Goal: Task Accomplishment & Management: Use online tool/utility

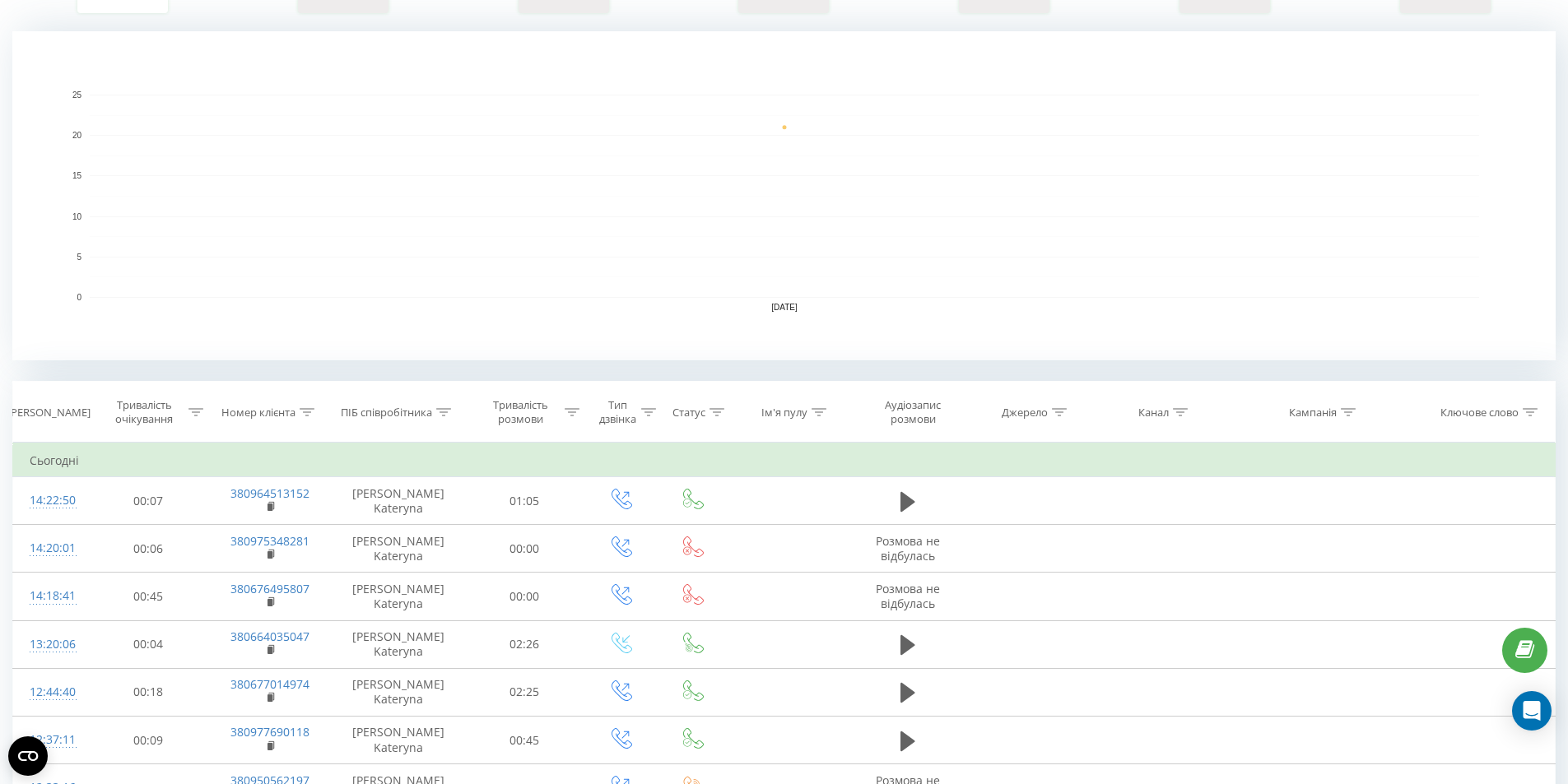
scroll to position [412, 0]
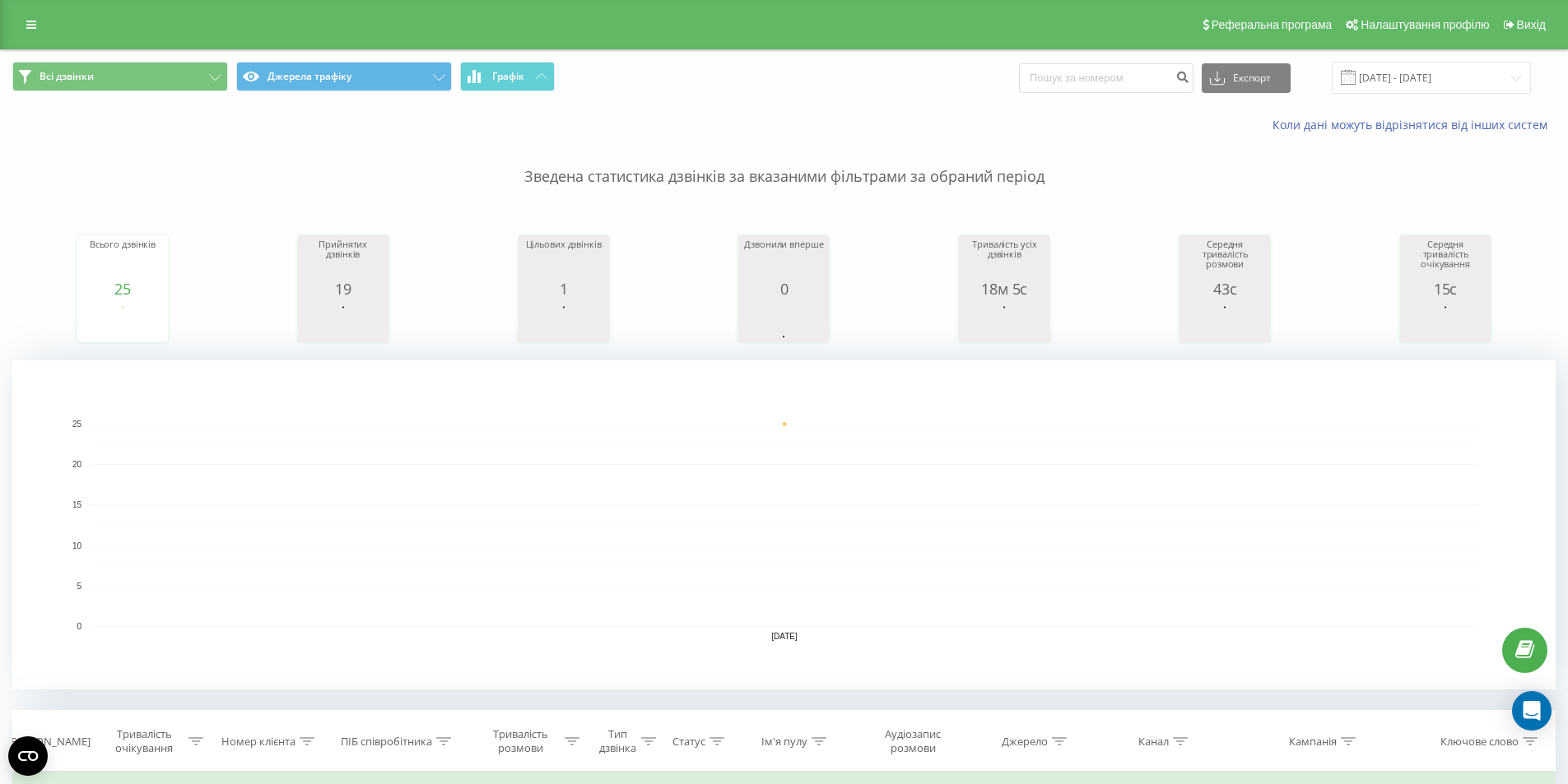
click at [343, 98] on div "Всі дзвінки Джерела трафіку Графік Експорт .csv .xls .xlsx 23.09.2025 - 23.09.2…" at bounding box center [784, 78] width 1566 height 55
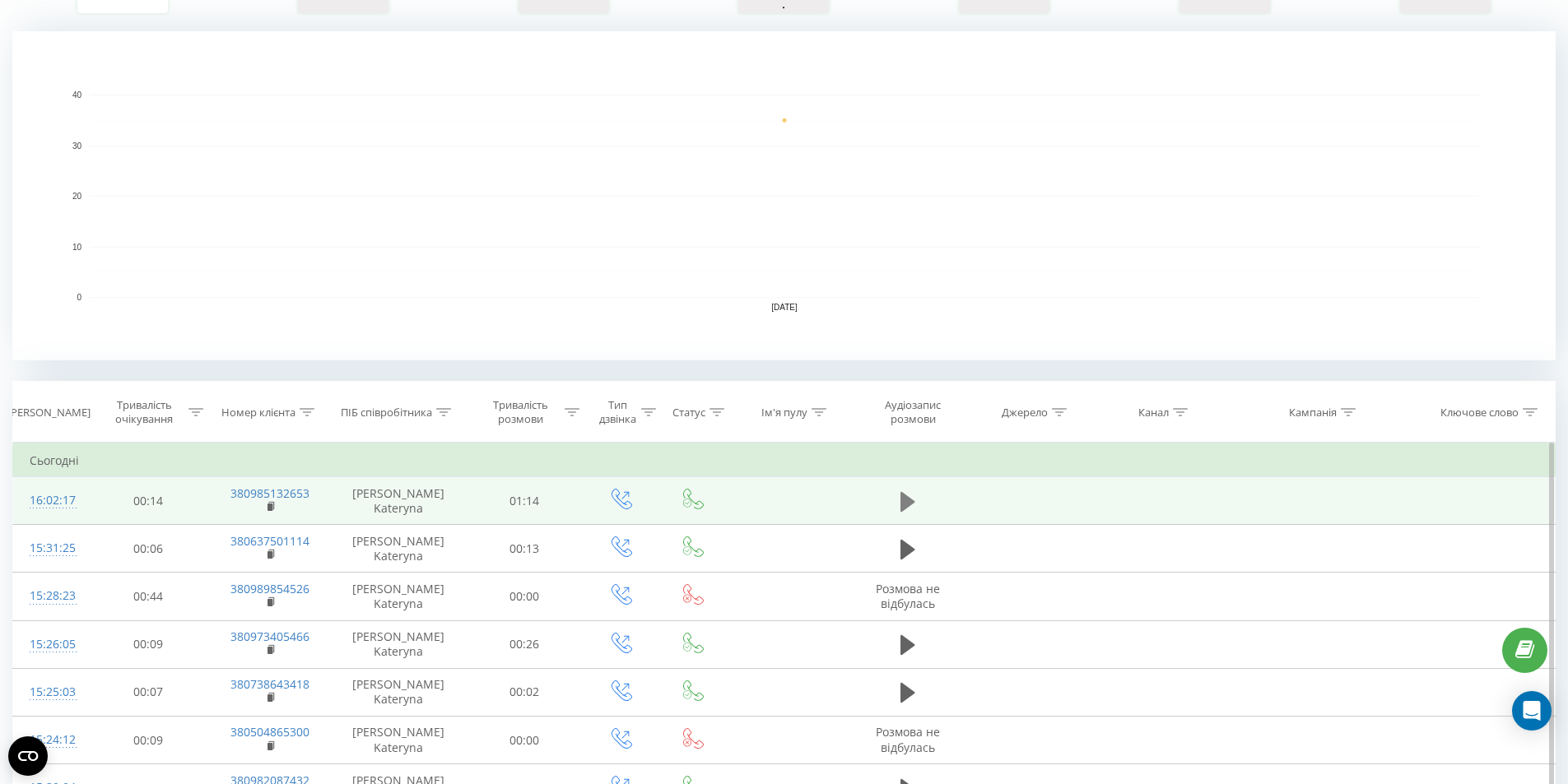
click at [912, 502] on icon at bounding box center [907, 501] width 15 height 20
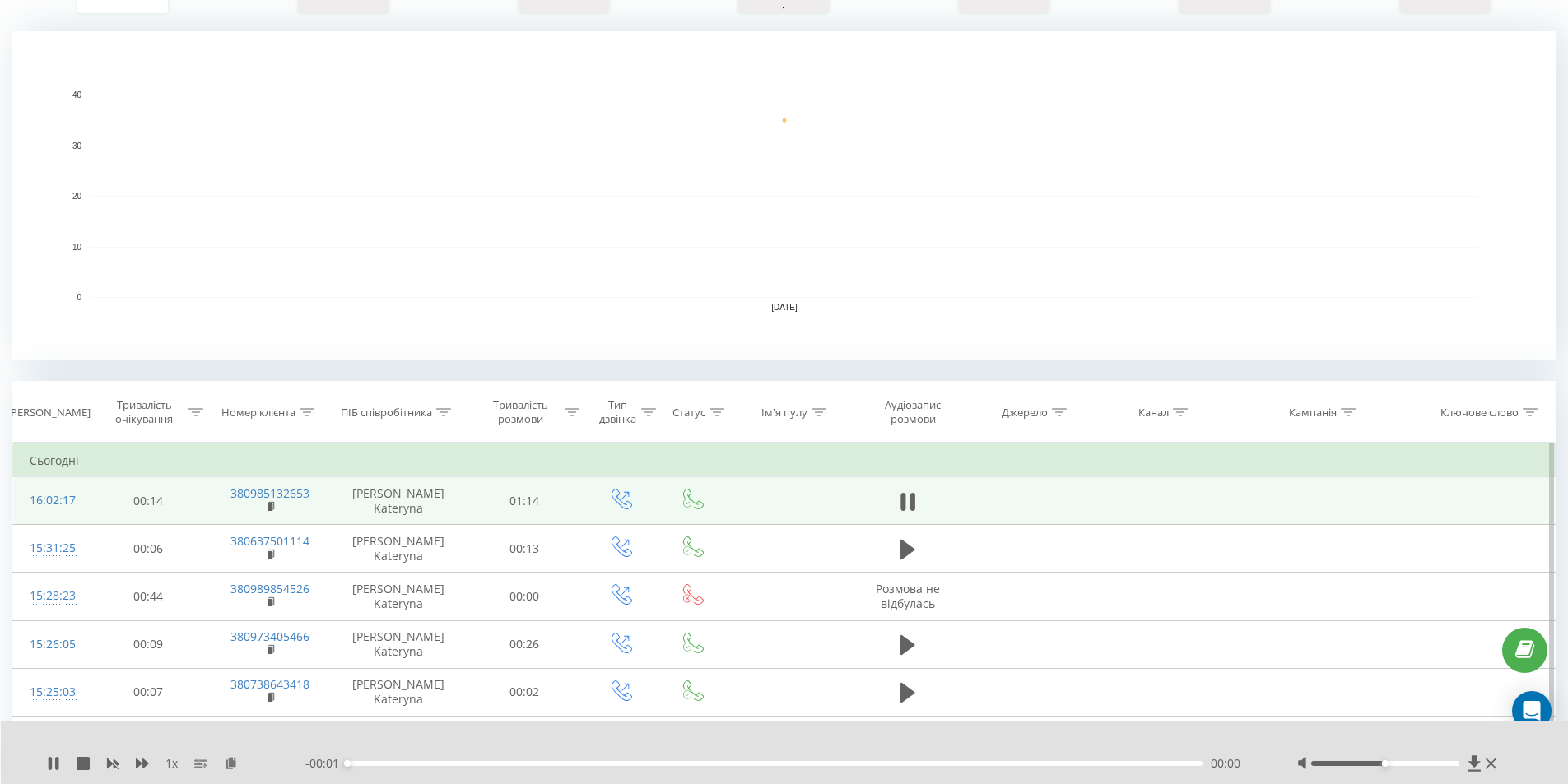
click at [573, 764] on div "00:00" at bounding box center [775, 763] width 856 height 5
click at [642, 762] on div "00:00" at bounding box center [775, 763] width 856 height 5
click at [689, 762] on div "00:00" at bounding box center [775, 763] width 856 height 5
click at [727, 765] on div "00:31" at bounding box center [775, 763] width 856 height 5
click at [768, 763] on div "00:35" at bounding box center [775, 763] width 856 height 5
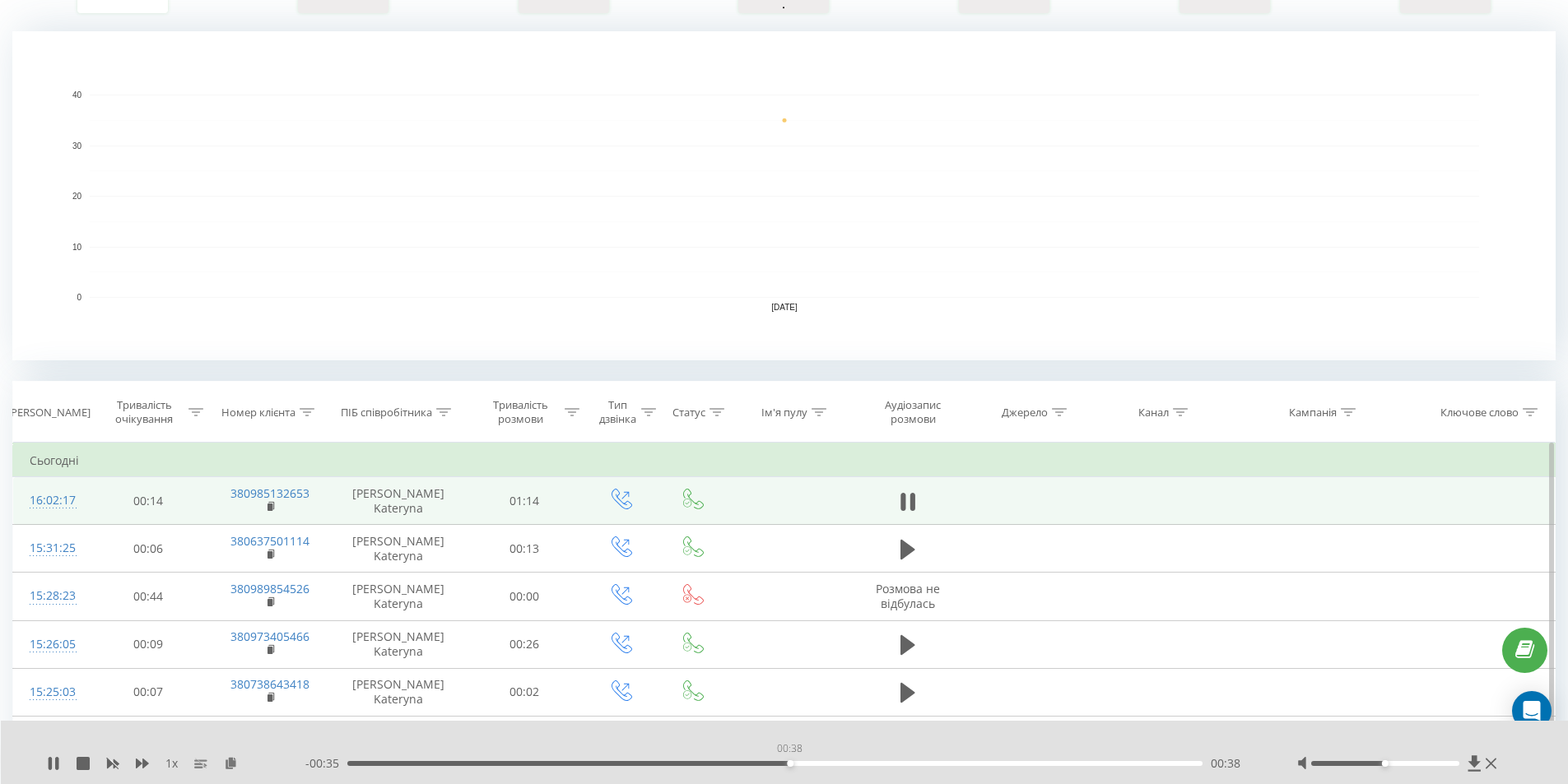
click at [789, 764] on div "00:38" at bounding box center [775, 763] width 856 height 5
click at [56, 760] on icon at bounding box center [56, 763] width 3 height 13
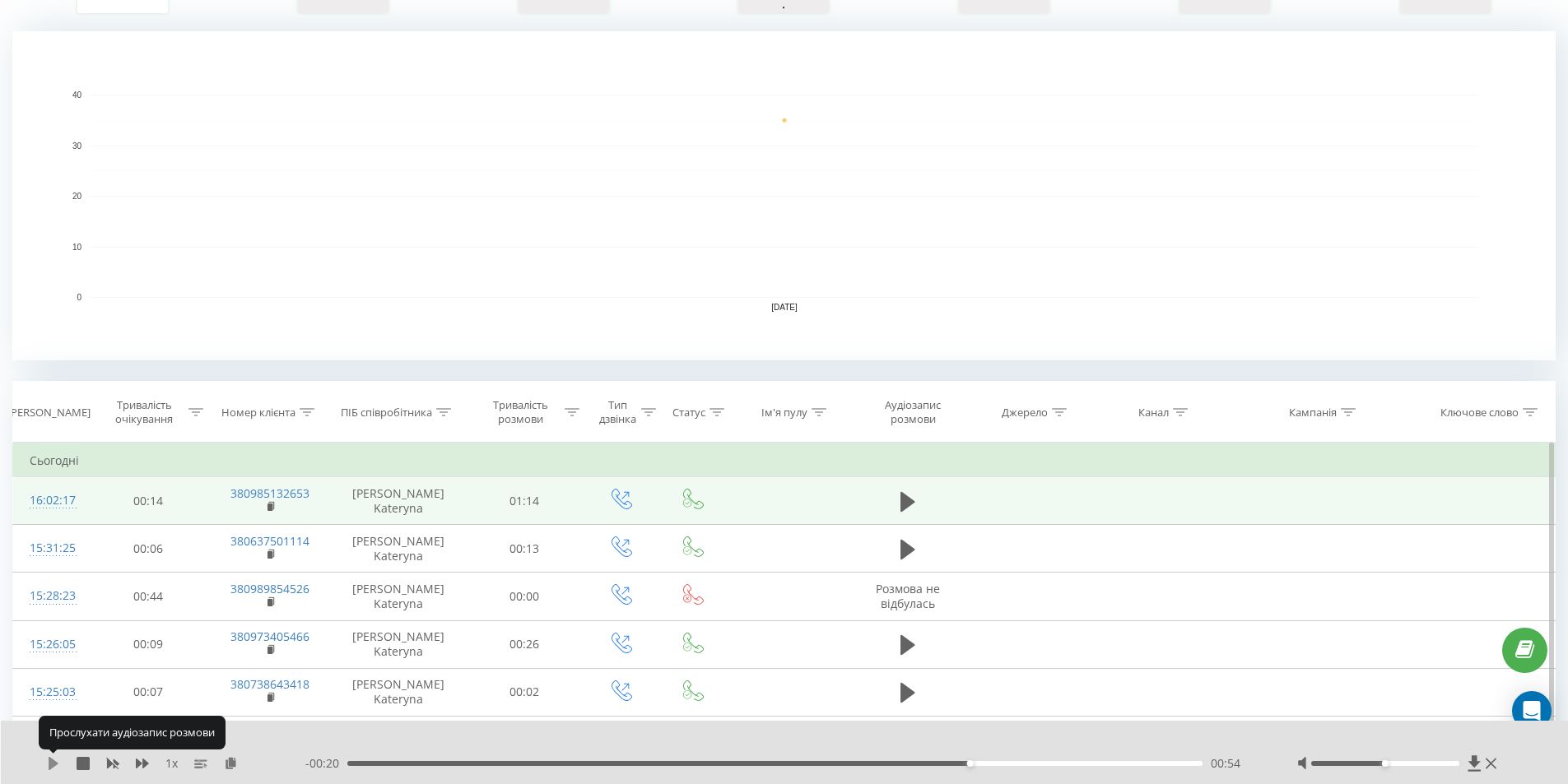
click at [52, 759] on icon at bounding box center [53, 763] width 10 height 13
click at [52, 759] on icon at bounding box center [53, 763] width 13 height 13
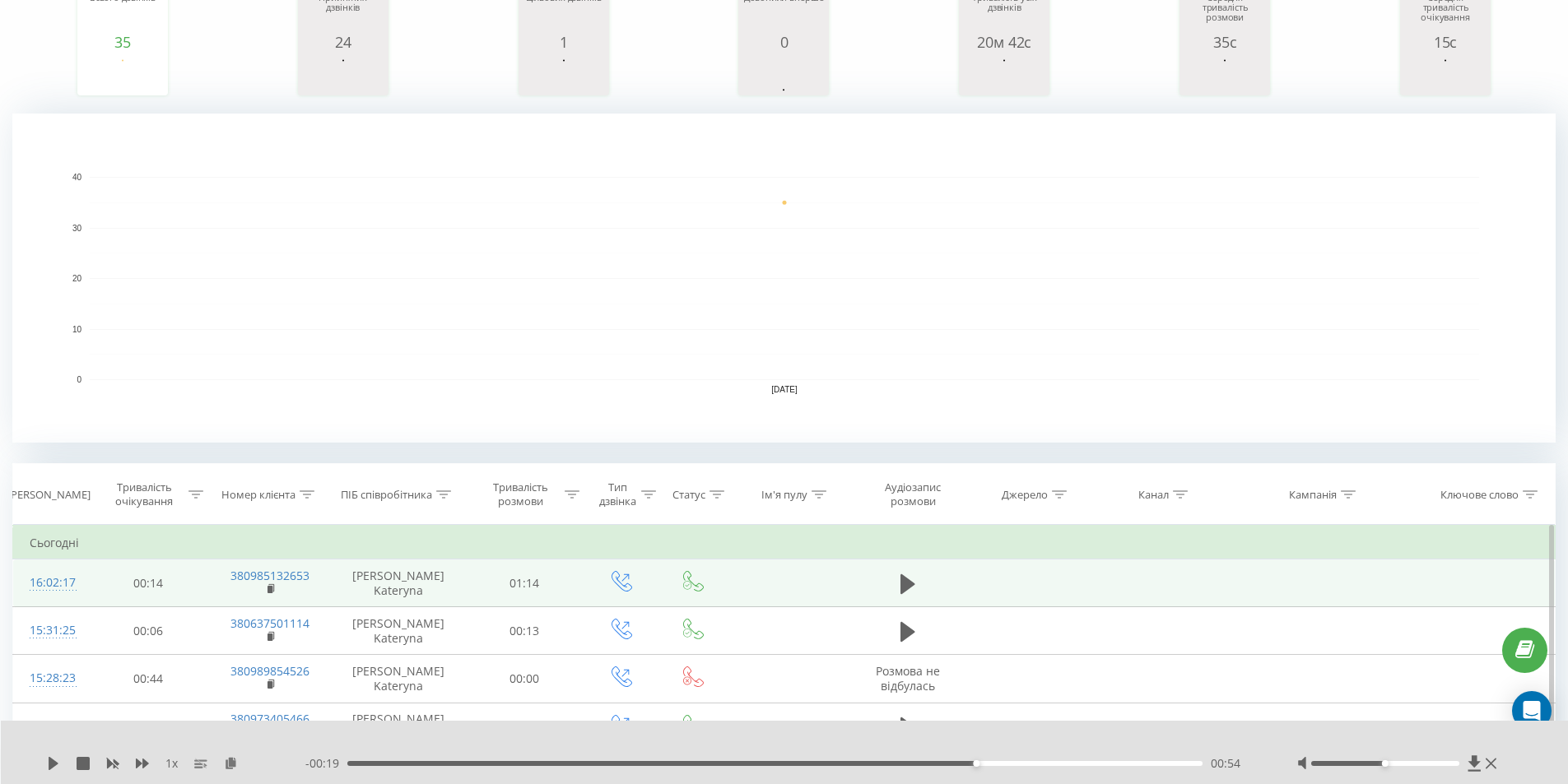
scroll to position [0, 0]
